Goal: Task Accomplishment & Management: Complete application form

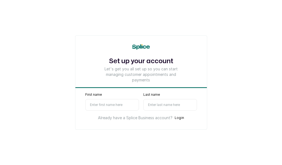
click at [112, 108] on input "First name" at bounding box center [112, 105] width 54 height 12
type input "Ese"
type input "E"
select select "NG"
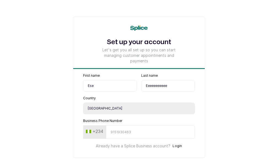
type input "Eeeeeeeeeee"
click at [115, 139] on form "First name Ese Last name Eeeeeeeeeee Country Select country [GEOGRAPHIC_DATA] […" at bounding box center [138, 110] width 131 height 75
click at [116, 135] on input "Business Phone Number" at bounding box center [150, 131] width 89 height 13
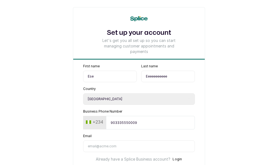
scroll to position [32, 0]
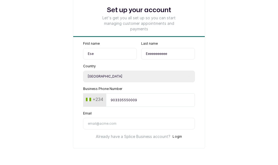
type input "903335550009"
click at [103, 122] on input "Email" at bounding box center [139, 123] width 112 height 12
type input "e"
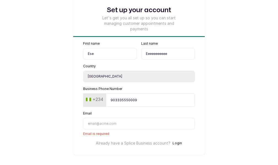
type input "o"
type input "e"
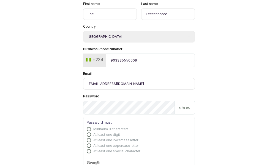
scroll to position [87, 0]
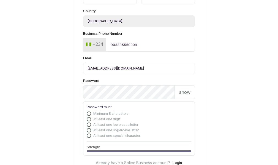
type input "[EMAIL_ADDRESS][DOMAIN_NAME]"
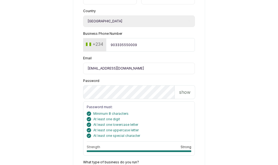
scroll to position [136, 0]
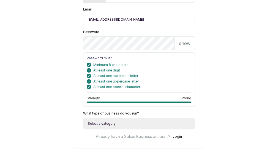
click at [106, 118] on select "Select a category I have more than one location I manage a team of beauty profe…" at bounding box center [139, 123] width 112 height 12
select select "more_than_one_location"
click at [83, 117] on select "Select a category I have more than one location I manage a team of beauty profe…" at bounding box center [139, 123] width 112 height 12
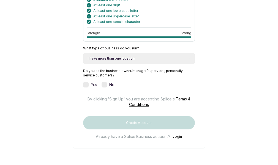
scroll to position [201, 0]
click at [83, 82] on form "First name Ese Last name Eeeeeeeeeee Country Select country [GEOGRAPHIC_DATA] […" at bounding box center [138, 6] width 131 height 266
click at [84, 83] on label at bounding box center [86, 85] width 6 height 6
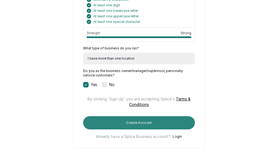
click at [131, 129] on button "Create Account" at bounding box center [139, 122] width 112 height 13
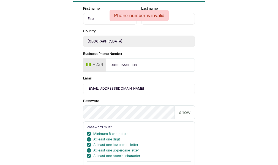
scroll to position [88, 0]
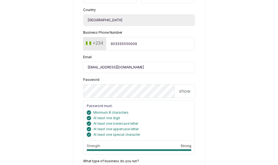
click at [147, 45] on input "903335550009" at bounding box center [150, 43] width 89 height 13
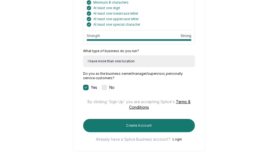
scroll to position [220, 0]
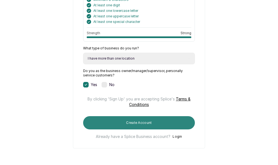
type input "9060234675"
click at [123, 116] on button "Create Account" at bounding box center [139, 122] width 112 height 13
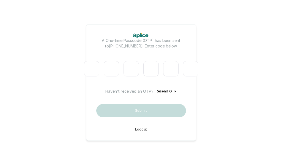
click at [207, 12] on main "A One-time Passcode (OTP) has been sent to +2349060234675 . Enter code below. H…" at bounding box center [141, 82] width 282 height 165
click at [86, 62] on input "Please enter verification code. Digit 1" at bounding box center [91, 68] width 15 height 15
click at [114, 65] on input "Digit 2" at bounding box center [111, 68] width 15 height 15
click at [128, 65] on input "Digit 3" at bounding box center [131, 68] width 15 height 15
click at [110, 70] on input "Digit 2" at bounding box center [111, 68] width 15 height 15
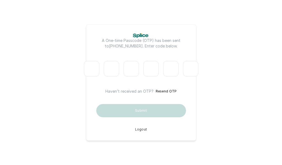
click at [145, 72] on input "Digit 4" at bounding box center [150, 68] width 15 height 15
click at [121, 67] on div at bounding box center [131, 69] width 20 height 20
click at [170, 91] on button "Resend OTP" at bounding box center [166, 91] width 21 height 6
